Goal: Use online tool/utility: Utilize a website feature to perform a specific function

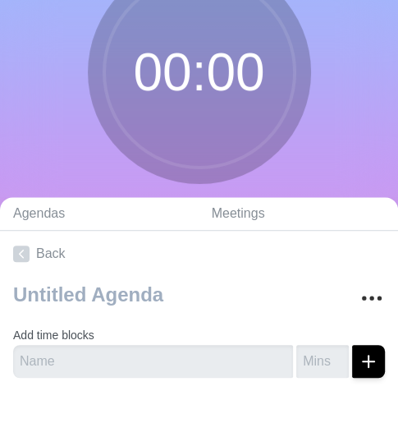
scroll to position [124, 0]
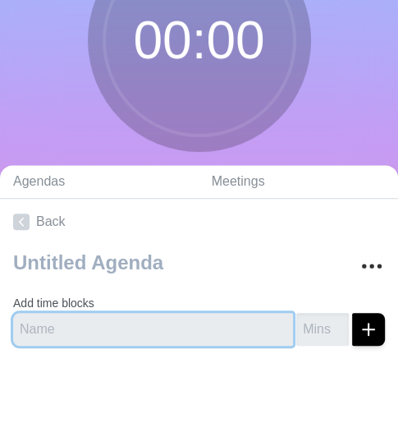
click at [139, 322] on input "text" at bounding box center [153, 329] width 280 height 33
click at [139, 323] on input "text" at bounding box center [153, 329] width 280 height 33
type input "hi"
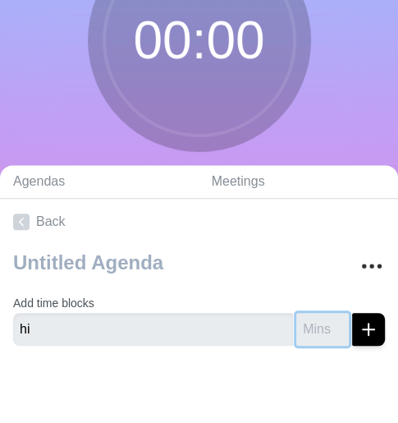
click at [296, 329] on input "number" at bounding box center [322, 329] width 53 height 33
type input "10"
click button "submit" at bounding box center [368, 329] width 33 height 33
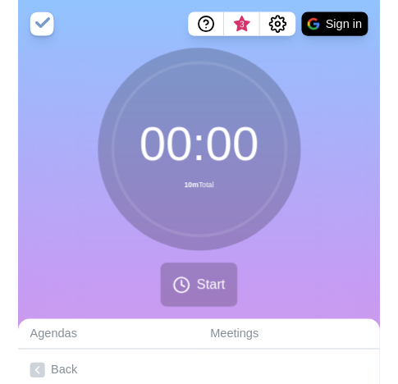
scroll to position [218, 0]
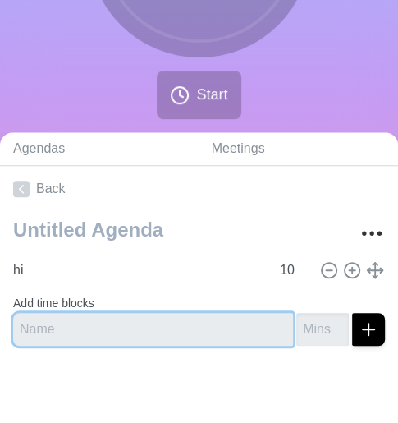
click at [158, 334] on input "text" at bounding box center [153, 329] width 280 height 33
click at [175, 338] on input "text" at bounding box center [153, 329] width 280 height 33
click at [57, 335] on input "text" at bounding box center [153, 329] width 280 height 33
click at [92, 339] on input "text" at bounding box center [153, 329] width 280 height 33
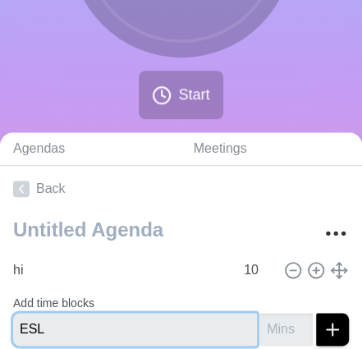
click at [188, 328] on input "ESL" at bounding box center [135, 329] width 244 height 33
type input "ESL thats how it was"
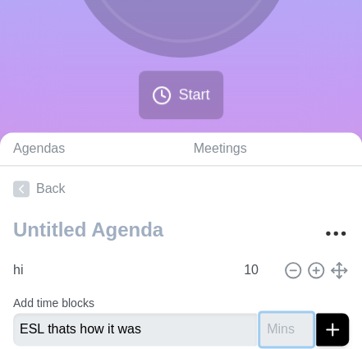
click at [276, 333] on input "number" at bounding box center [286, 329] width 53 height 33
type input "40"
click at [316, 313] on button "submit" at bounding box center [332, 329] width 33 height 33
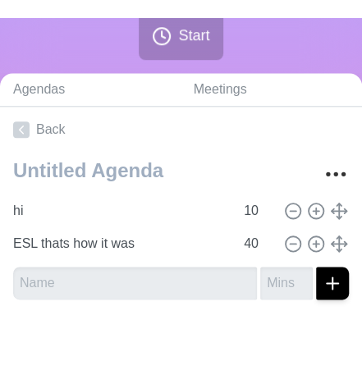
scroll to position [269, 0]
